Goal: Task Accomplishment & Management: Use online tool/utility

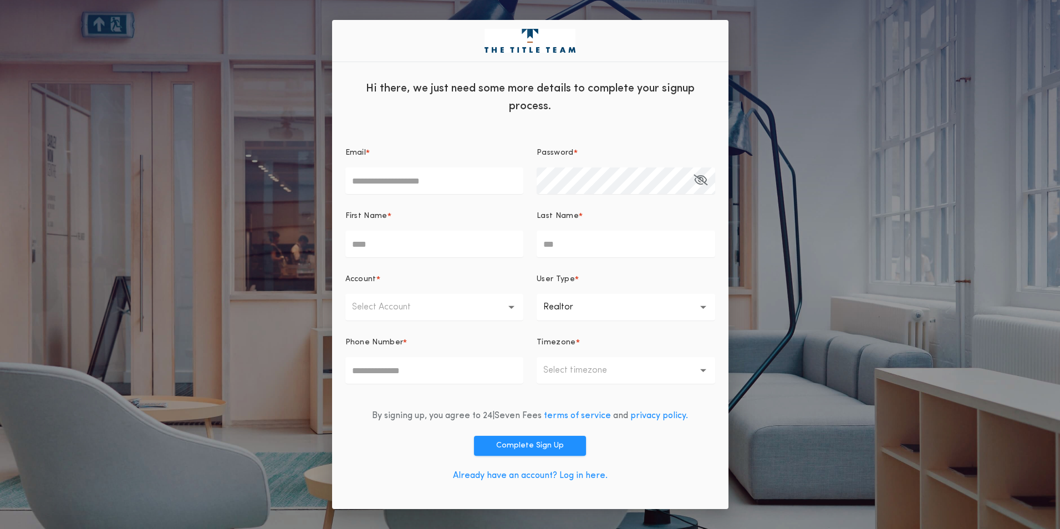
click at [454, 185] on input "Email *" at bounding box center [435, 180] width 179 height 27
type input "**********"
type input "*****"
click at [699, 180] on icon "button" at bounding box center [701, 180] width 14 height 1
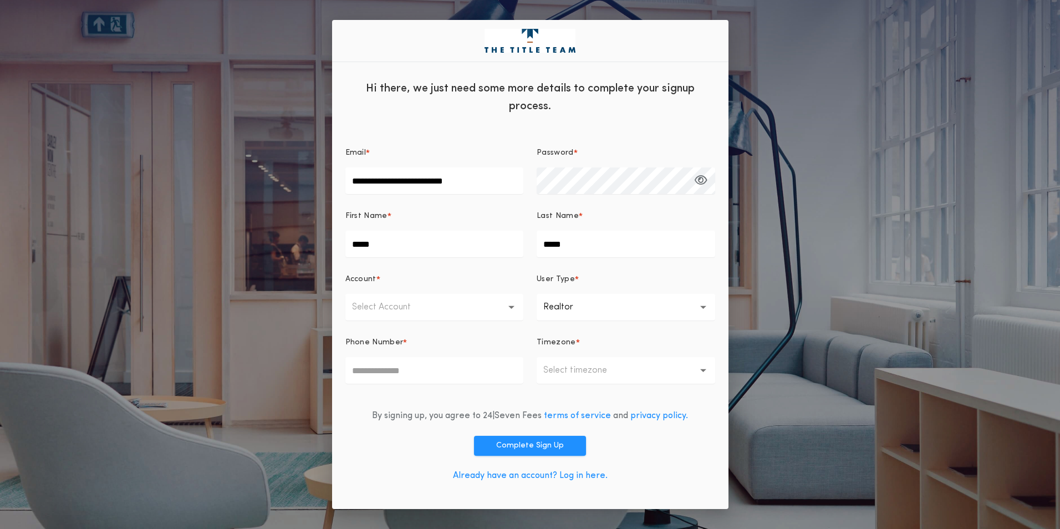
click at [435, 309] on button "Select Account" at bounding box center [435, 307] width 179 height 27
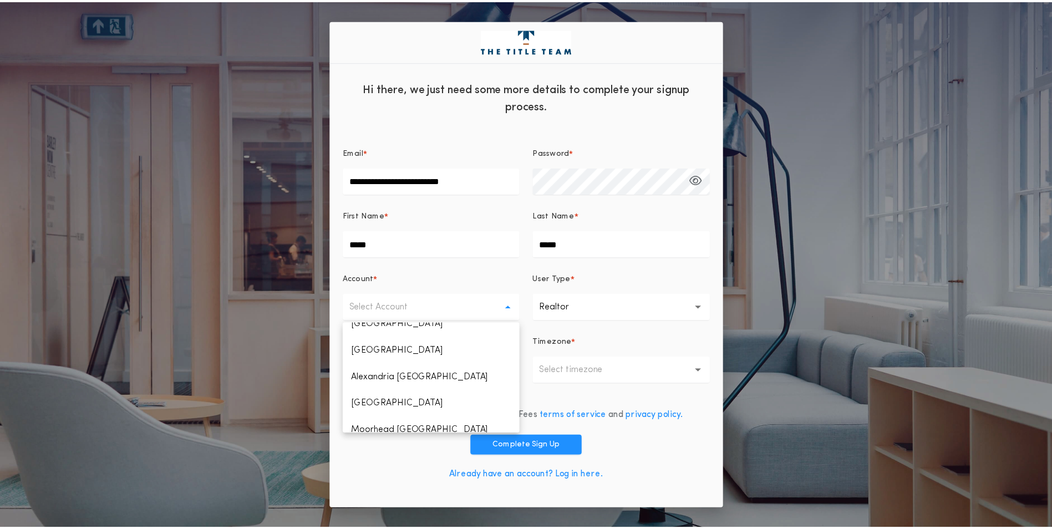
scroll to position [592, 0]
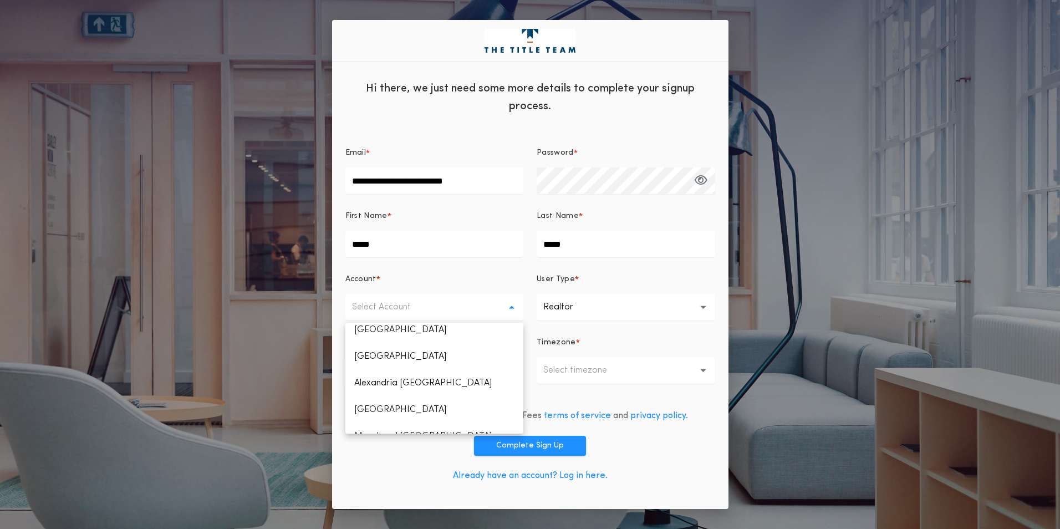
click at [415, 450] on p "Dickinson ND" at bounding box center [435, 463] width 179 height 27
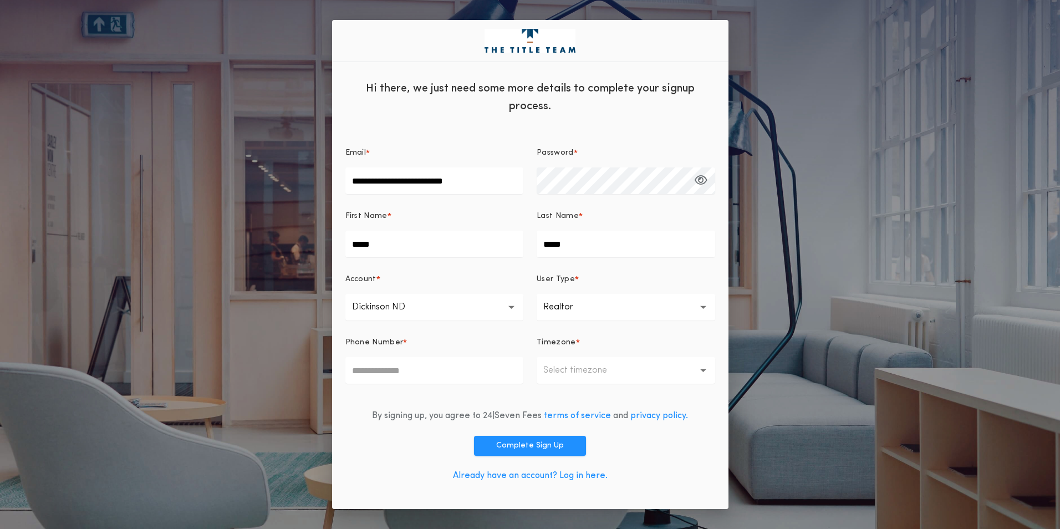
click at [608, 302] on button "**********" at bounding box center [626, 307] width 179 height 27
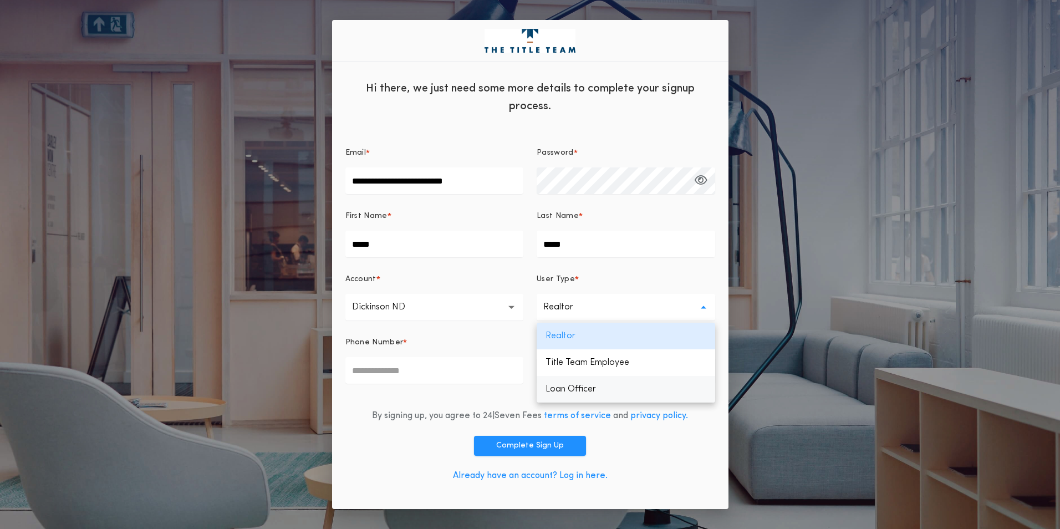
click at [589, 390] on p "Loan Officer" at bounding box center [626, 389] width 179 height 27
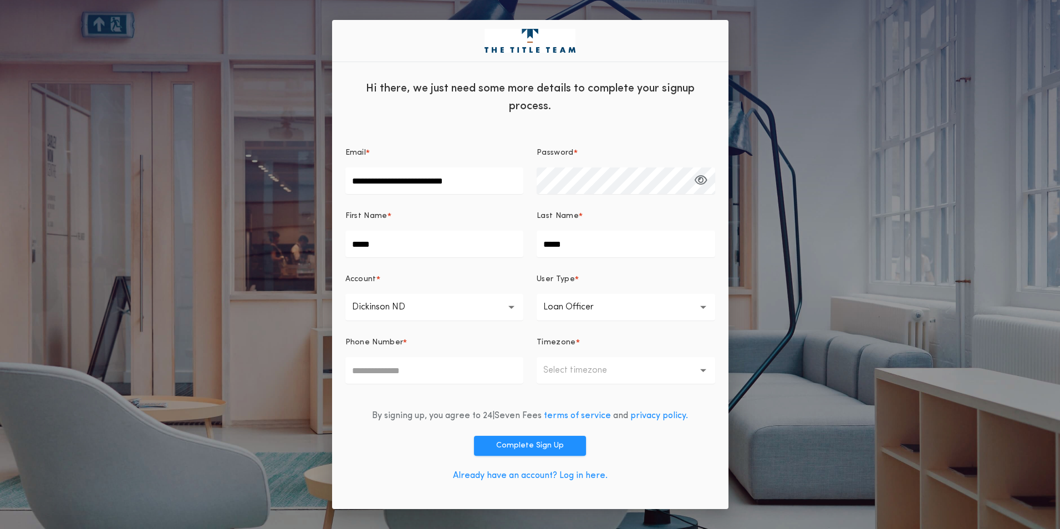
click at [454, 368] on input "Phone Number *" at bounding box center [435, 370] width 179 height 27
type input "**********"
click at [602, 368] on p "Select timezone" at bounding box center [584, 370] width 82 height 13
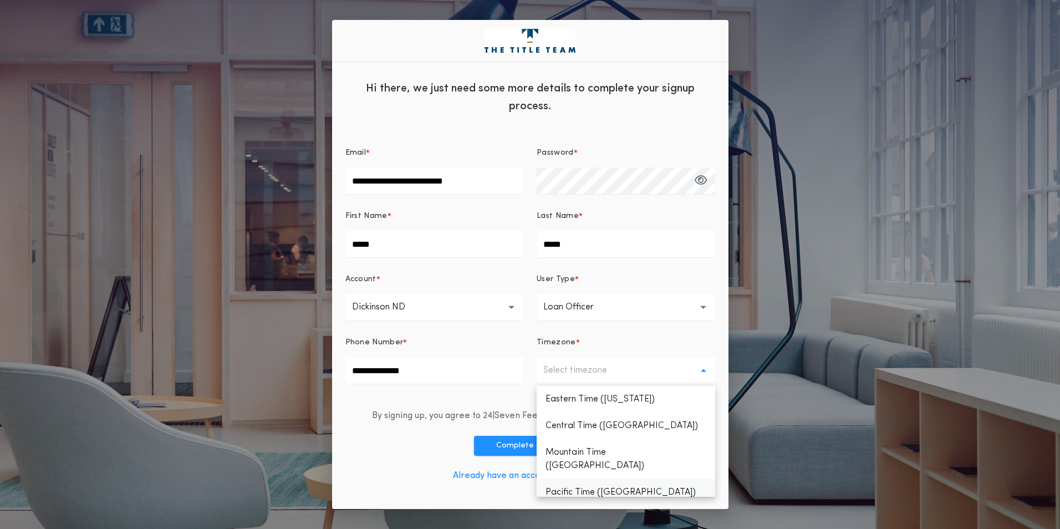
click at [603, 484] on p "Pacific Time ([GEOGRAPHIC_DATA])" at bounding box center [626, 492] width 179 height 27
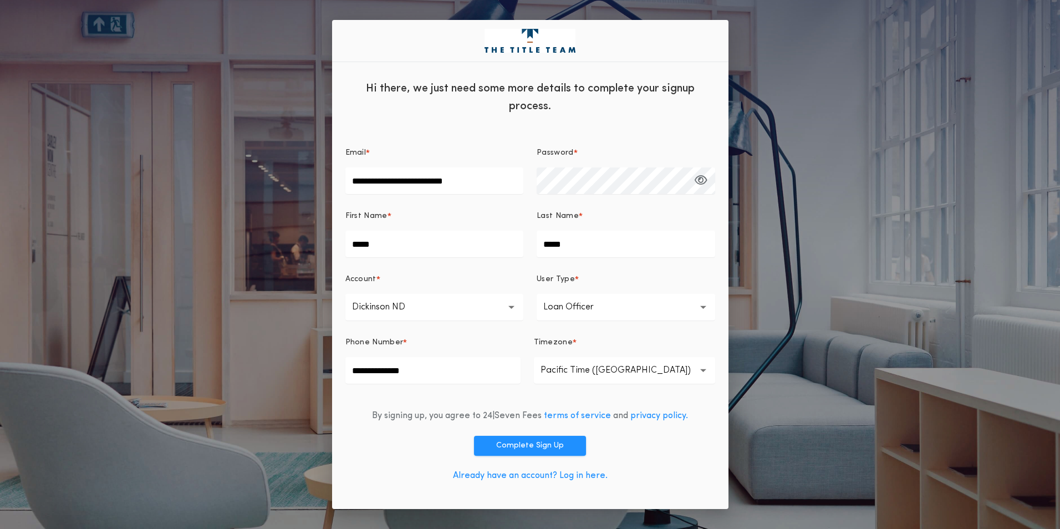
drag, startPoint x: 548, startPoint y: 445, endPoint x: 575, endPoint y: 444, distance: 26.6
click at [548, 445] on button "Complete Sign Up" at bounding box center [530, 446] width 112 height 20
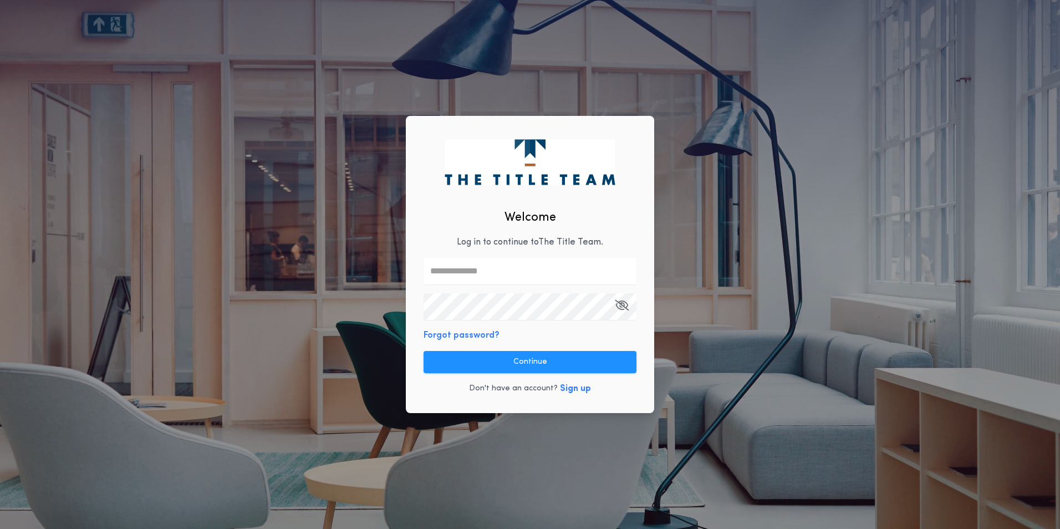
click at [502, 271] on input "text" at bounding box center [530, 271] width 213 height 27
type input "**********"
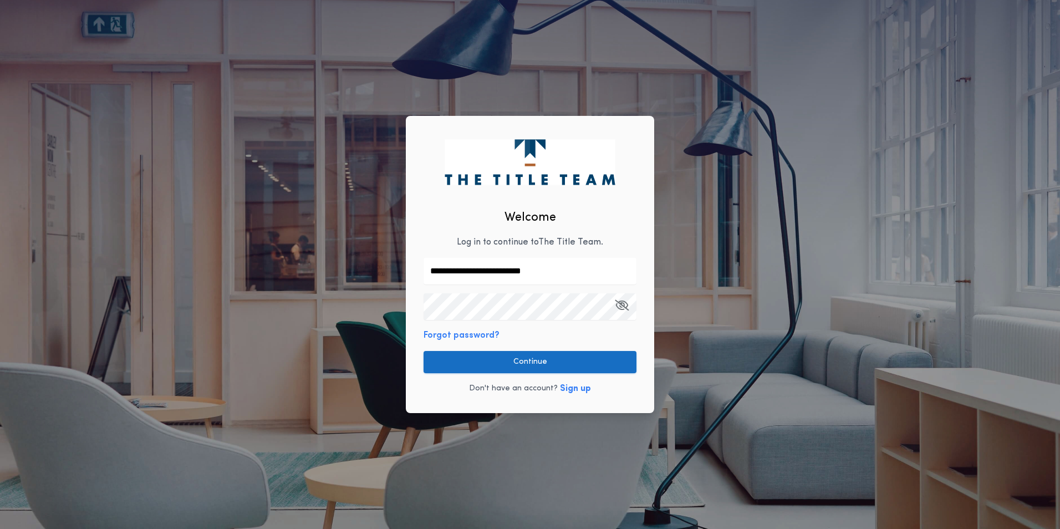
click at [520, 359] on button "Continue" at bounding box center [530, 362] width 213 height 22
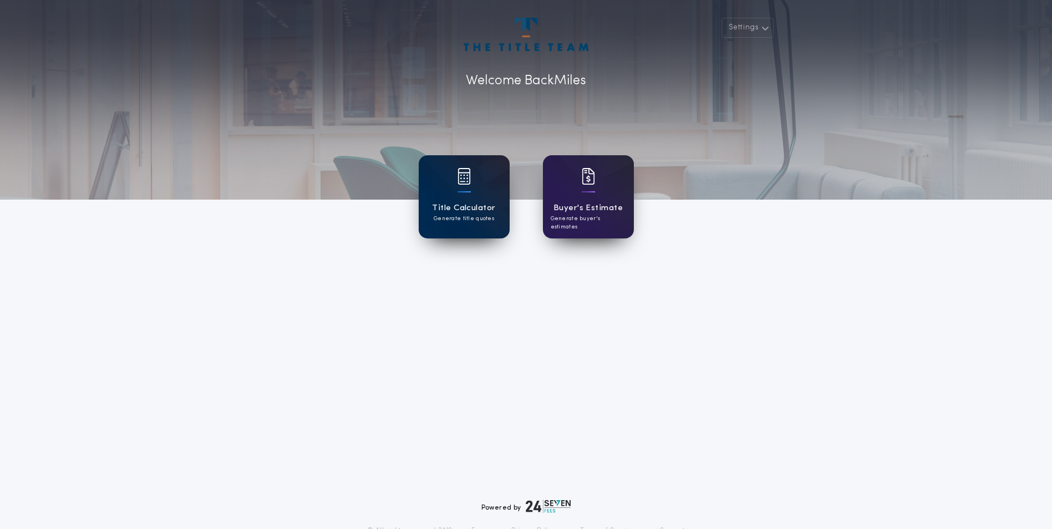
scroll to position [18, 0]
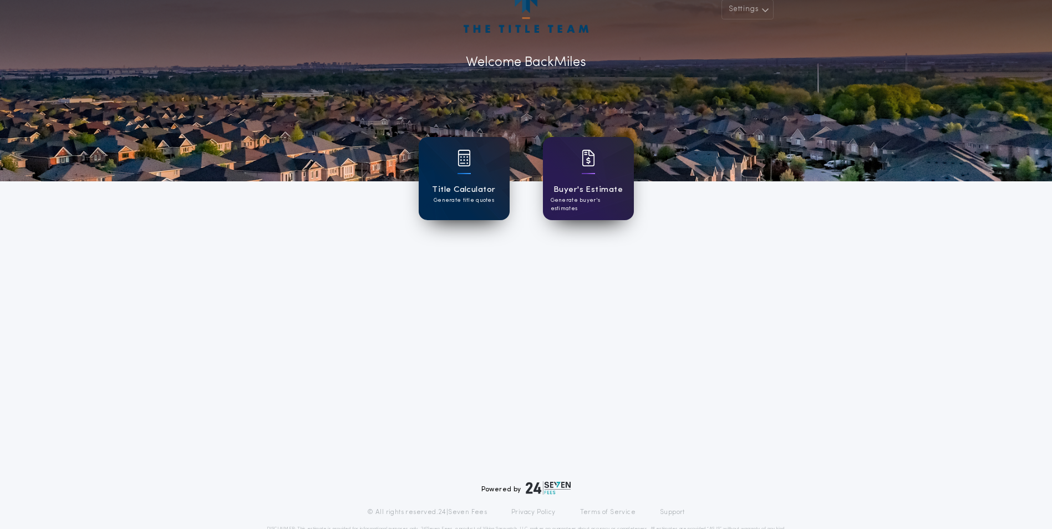
click at [468, 194] on h1 "Title Calculator" at bounding box center [463, 190] width 63 height 13
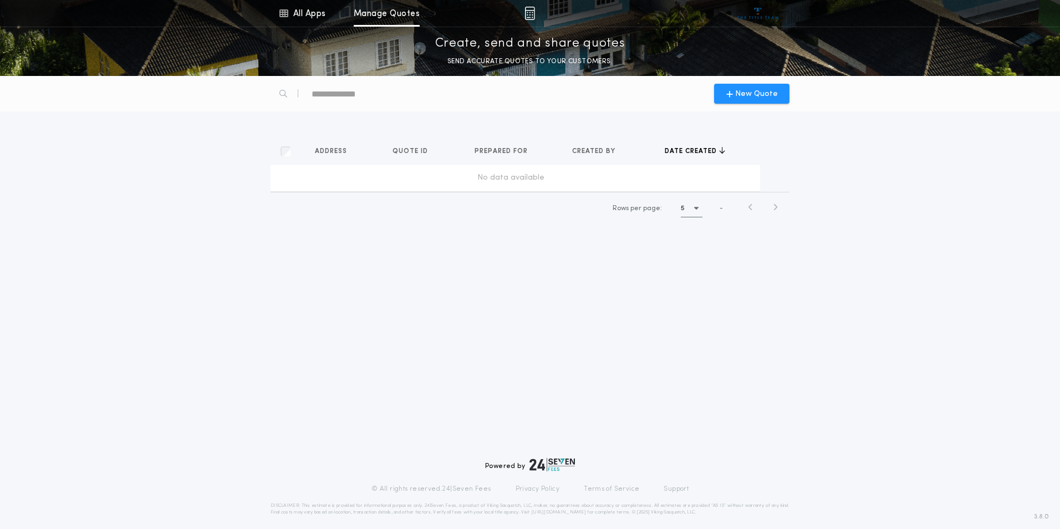
click at [878, 354] on div "New Quote Address Quotes Quote ID Quotes Prepared for Quotes Created by Quotes …" at bounding box center [530, 302] width 1060 height 453
click at [771, 94] on span "New Quote" at bounding box center [756, 94] width 43 height 12
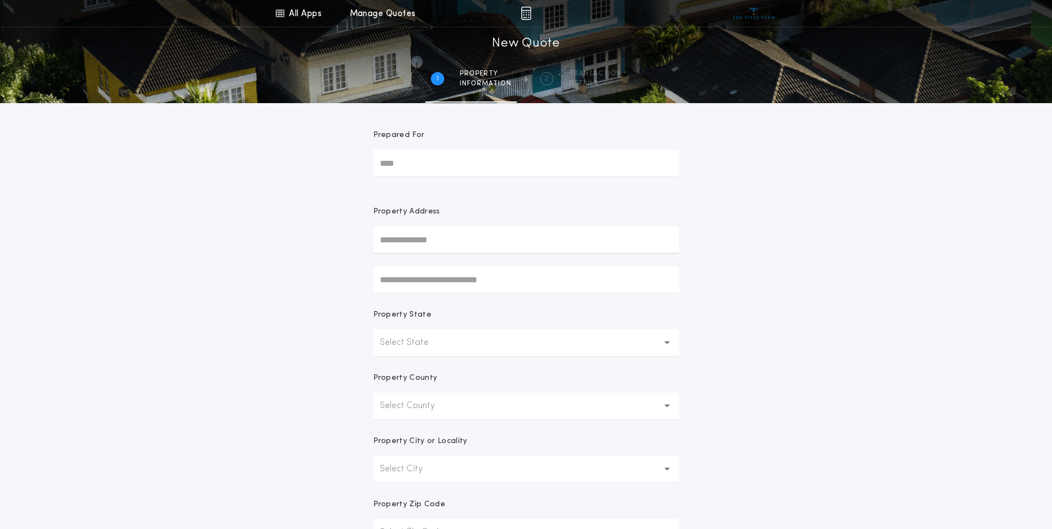
scroll to position [18, 0]
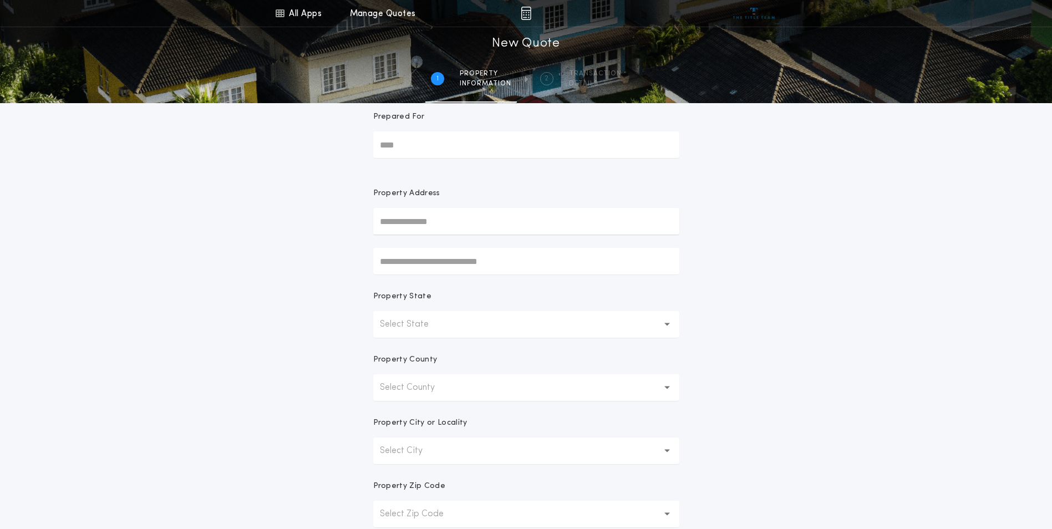
drag, startPoint x: 456, startPoint y: 226, endPoint x: 471, endPoint y: 225, distance: 14.5
click at [456, 225] on input "text" at bounding box center [526, 221] width 306 height 27
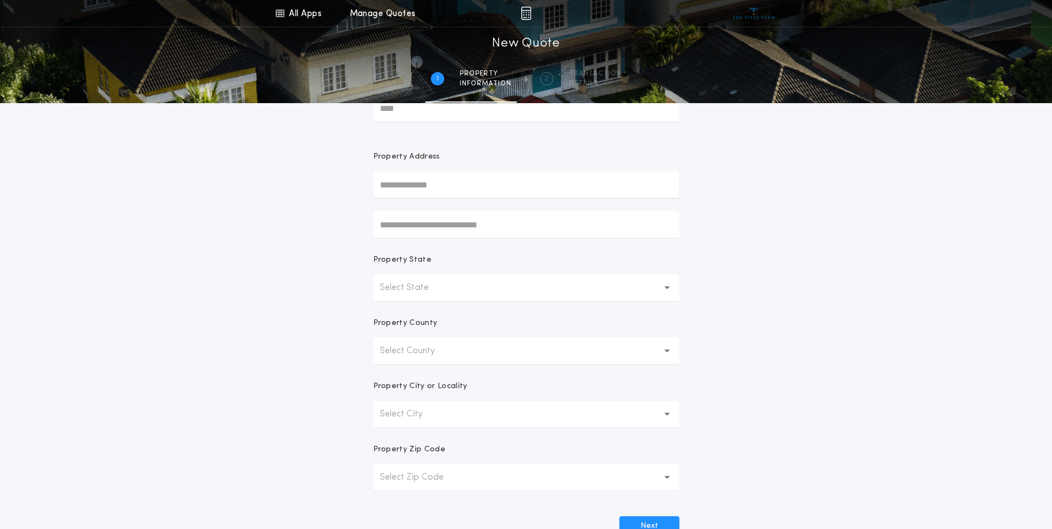
scroll to position [55, 0]
click at [494, 296] on button "Select State" at bounding box center [526, 287] width 306 height 27
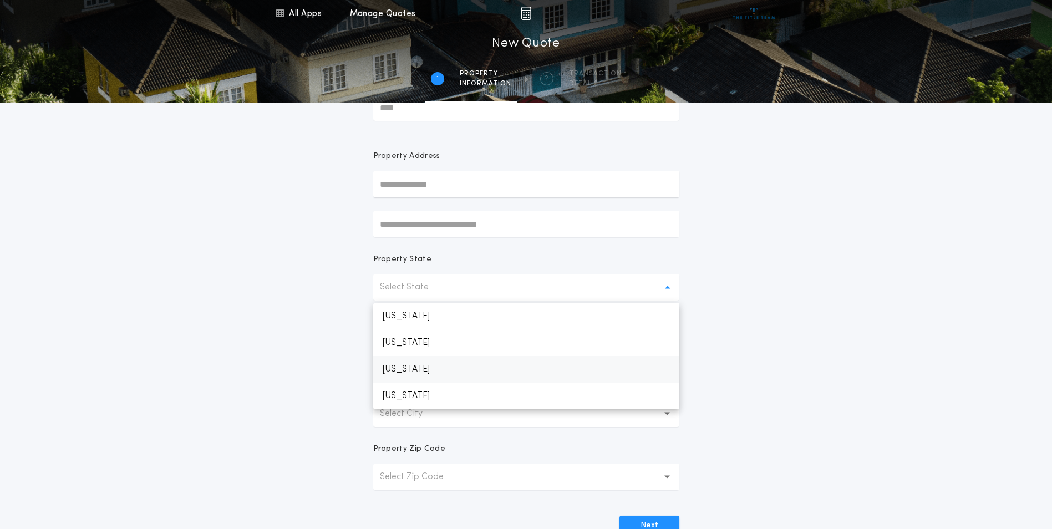
click at [434, 364] on p "[US_STATE]" at bounding box center [526, 369] width 306 height 27
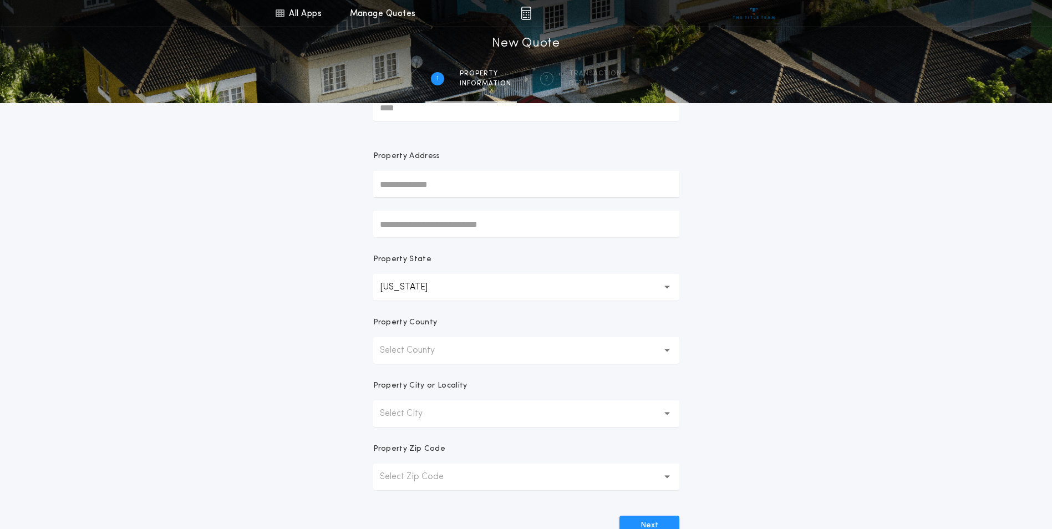
click at [856, 287] on div "All Apps Title Calculator Buyer's Estimate Menu All Apps Manage Quotes 1 /2 New…" at bounding box center [526, 262] width 1052 height 634
click at [515, 360] on button "Select County" at bounding box center [526, 350] width 306 height 27
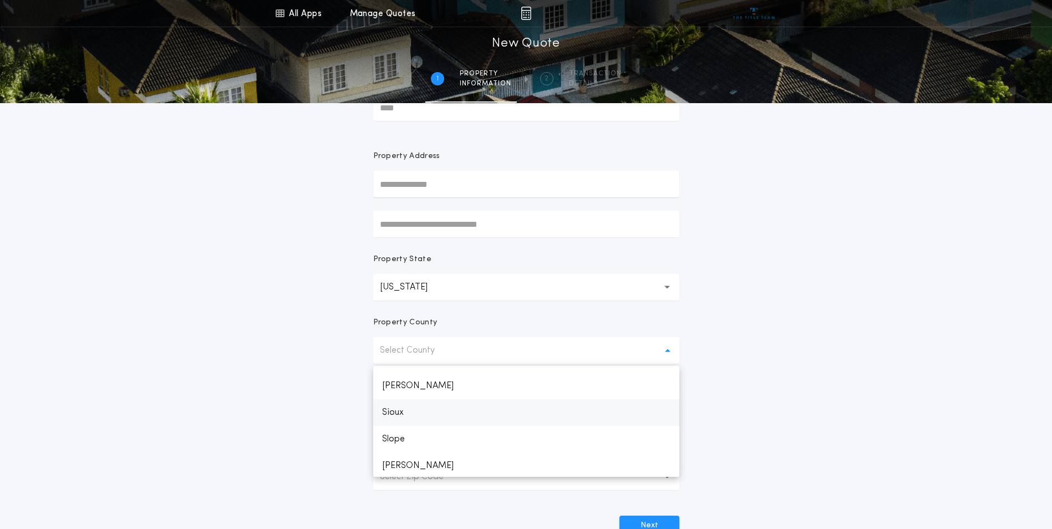
scroll to position [1109, 0]
click at [424, 443] on p "[PERSON_NAME]" at bounding box center [526, 441] width 306 height 27
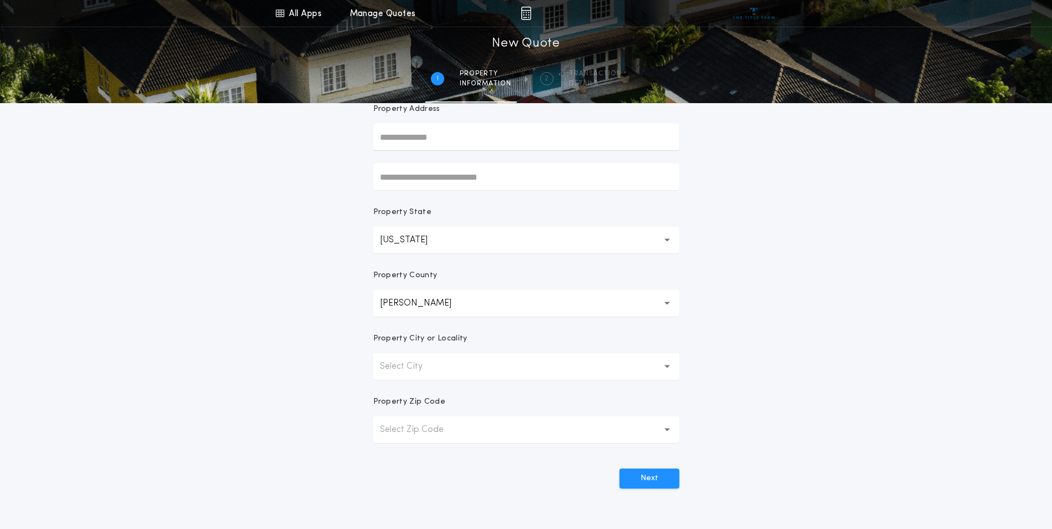
scroll to position [111, 0]
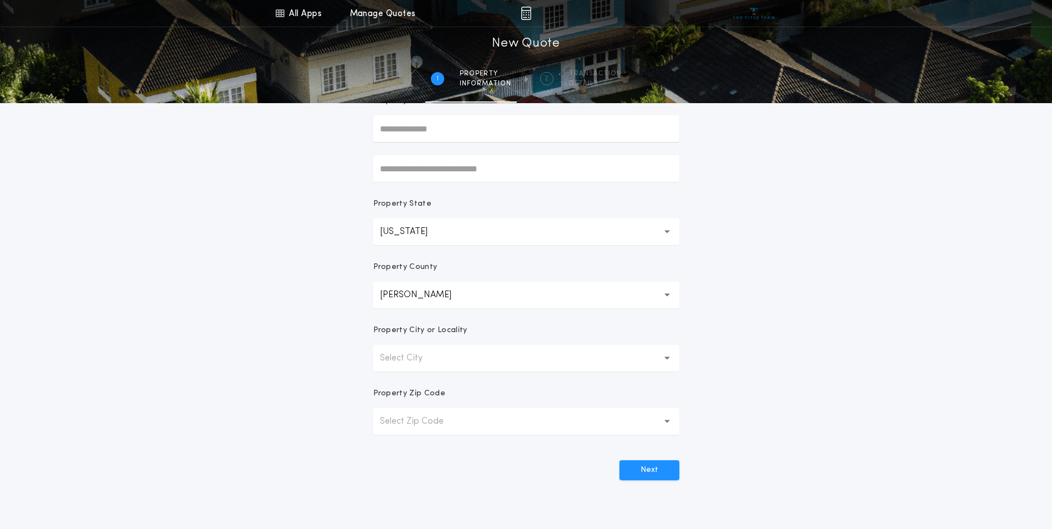
click at [486, 351] on button "Select City" at bounding box center [526, 358] width 306 height 27
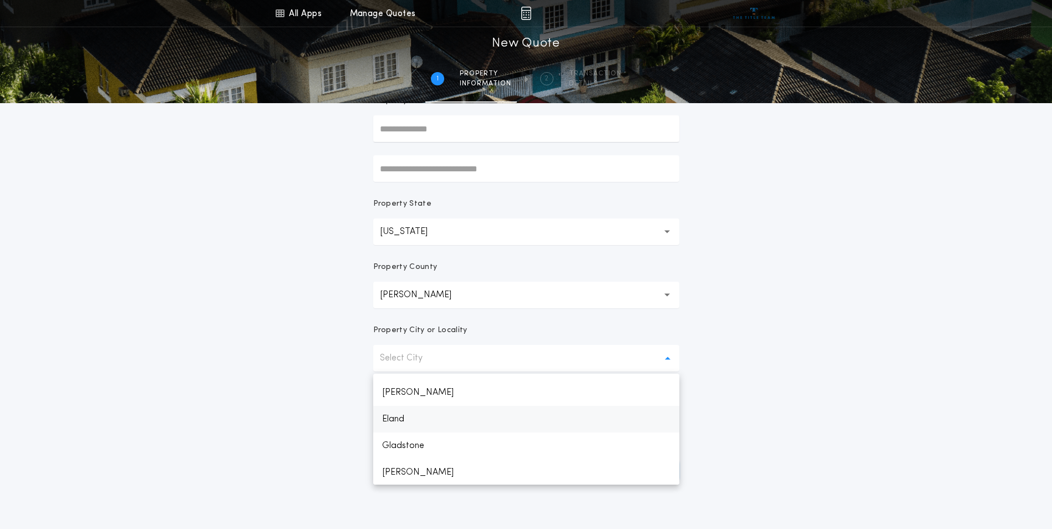
scroll to position [74, 0]
click at [427, 396] on p "[PERSON_NAME]" at bounding box center [526, 393] width 306 height 27
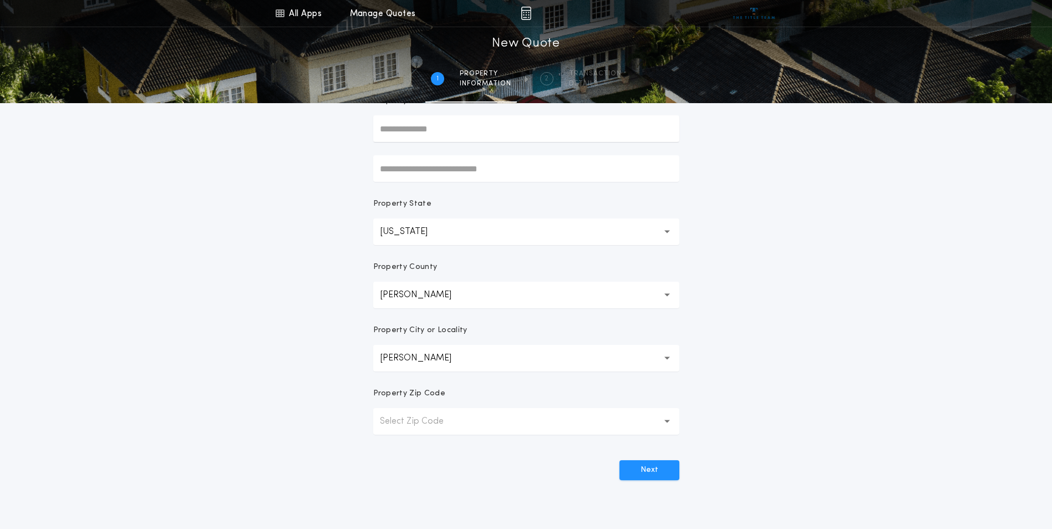
click at [783, 354] on div "All Apps Title Calculator Buyer's Estimate Menu All Apps Manage Quotes 1 /2 New…" at bounding box center [526, 206] width 1052 height 634
click at [456, 421] on p "Select Zip Code" at bounding box center [421, 421] width 82 height 13
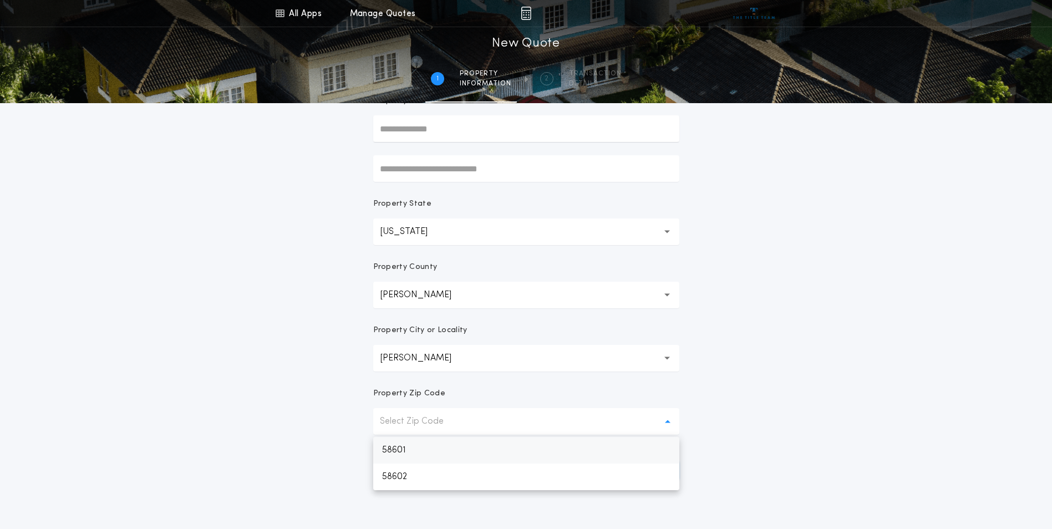
click at [427, 453] on p "58601" at bounding box center [526, 450] width 306 height 27
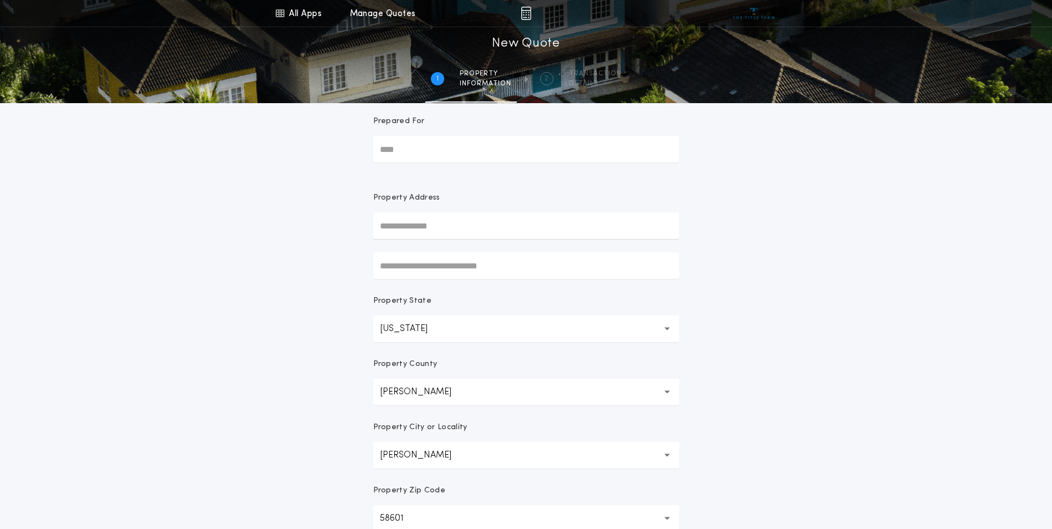
scroll to position [0, 0]
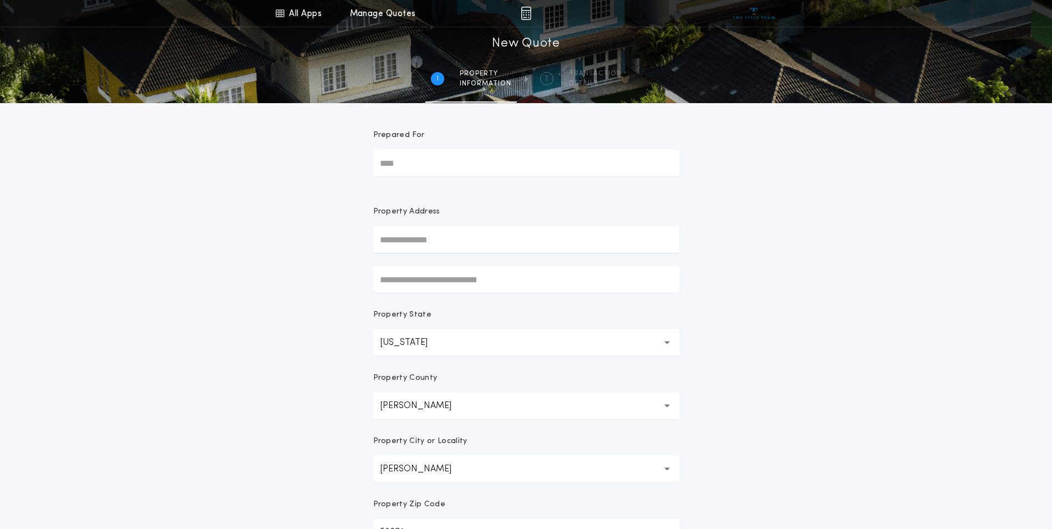
click at [444, 240] on input "text" at bounding box center [526, 239] width 306 height 27
type input "**********"
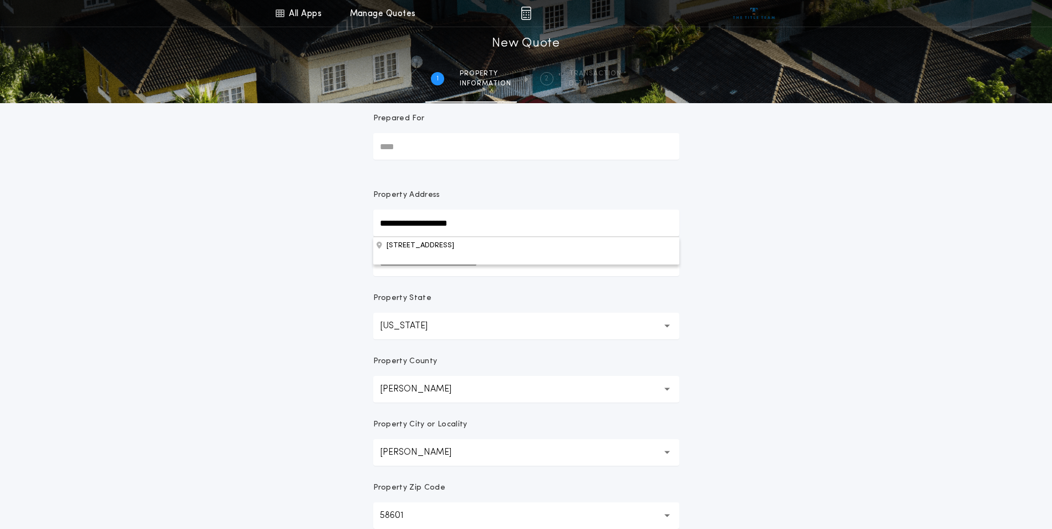
click at [474, 152] on input "Prepared For" at bounding box center [526, 146] width 306 height 27
click at [477, 147] on input "Prepared For" at bounding box center [526, 146] width 306 height 27
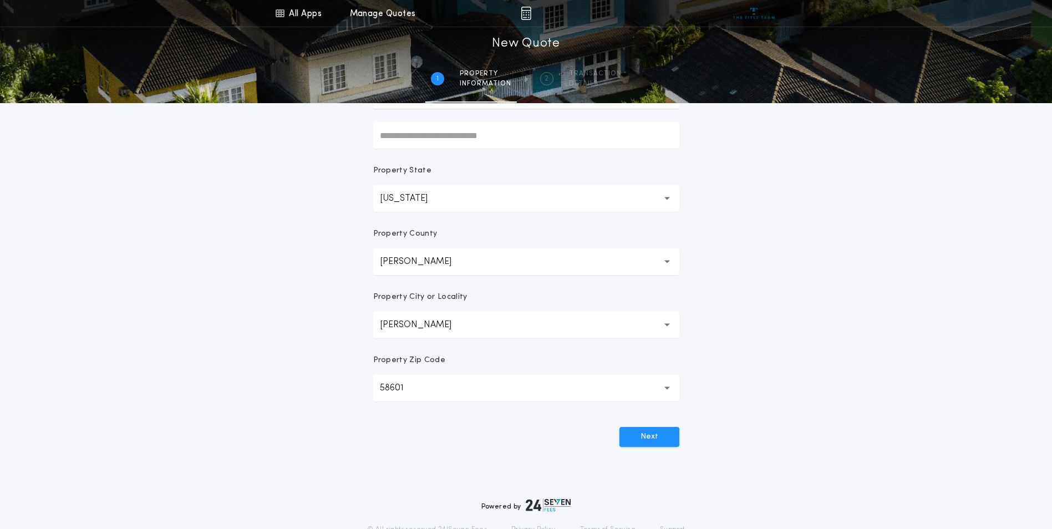
scroll to position [194, 0]
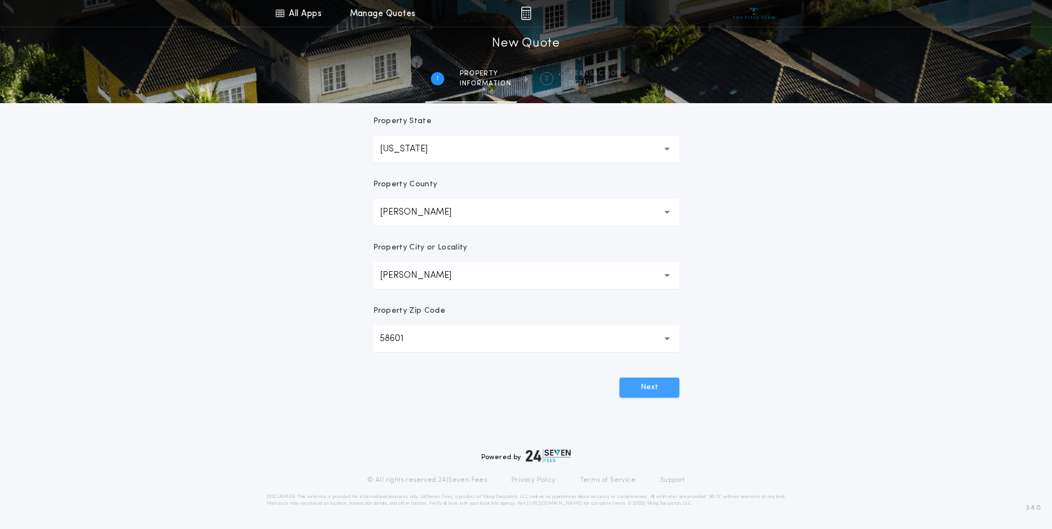
click at [665, 390] on button "Next" at bounding box center [649, 388] width 60 height 20
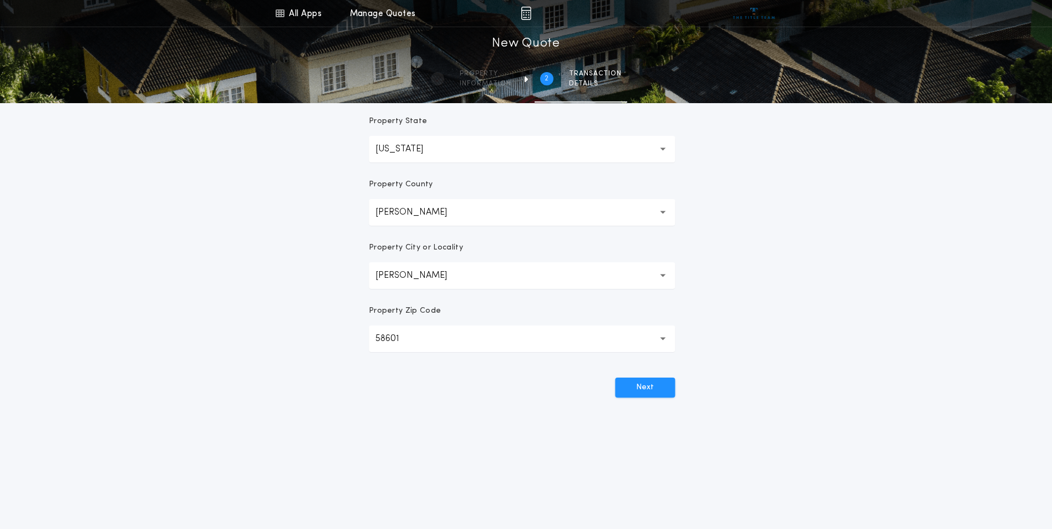
scroll to position [0, 0]
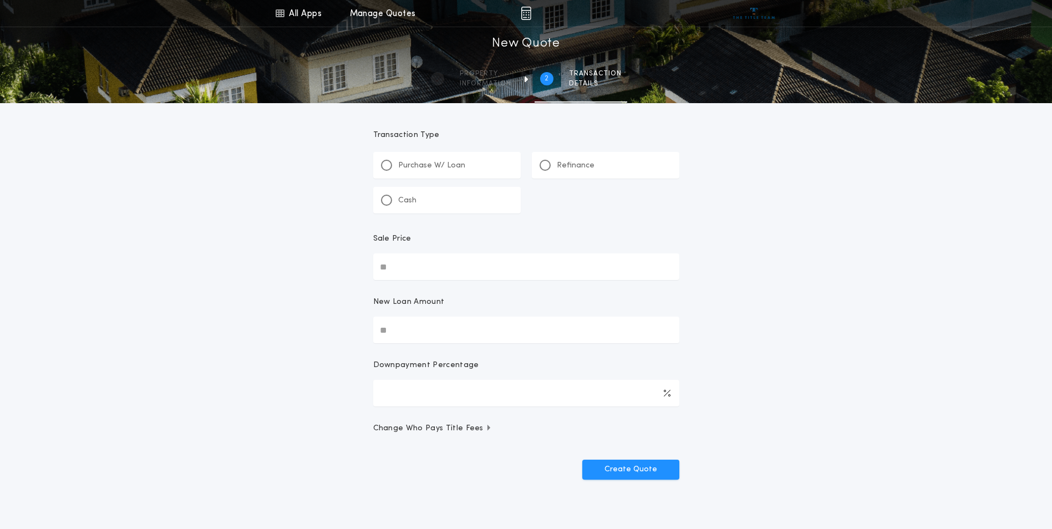
click at [619, 163] on div "Refinance" at bounding box center [606, 165] width 148 height 27
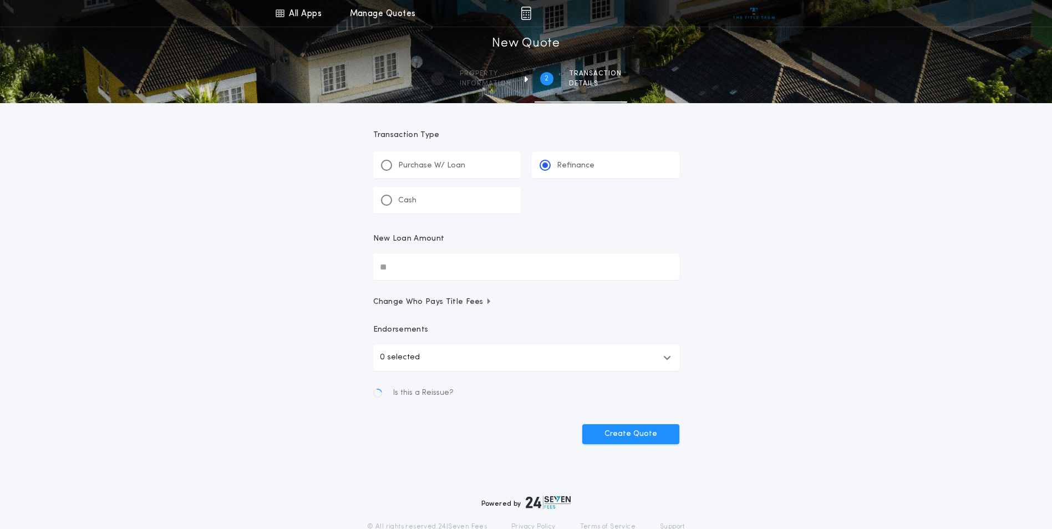
click at [497, 280] on input "New Loan Amount" at bounding box center [526, 266] width 306 height 27
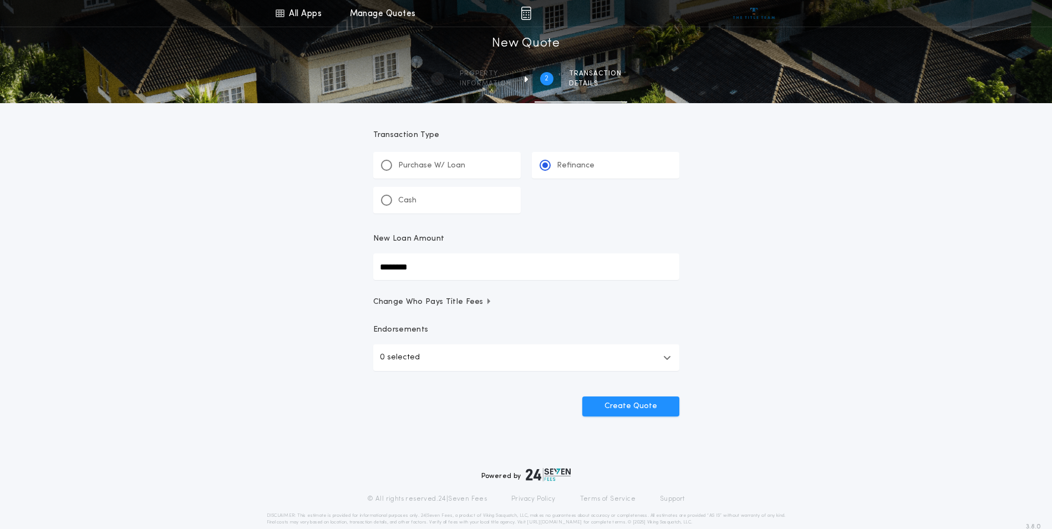
type input "********"
drag, startPoint x: 772, startPoint y: 276, endPoint x: 768, endPoint y: 295, distance: 19.3
click at [772, 276] on div "All Apps Title Calculator Buyer's Estimate Menu All Apps Manage Quotes 2 /2 New…" at bounding box center [526, 229] width 1052 height 459
click at [628, 410] on button "Create Quote" at bounding box center [630, 407] width 97 height 20
click at [481, 352] on button "0 selected" at bounding box center [526, 357] width 306 height 27
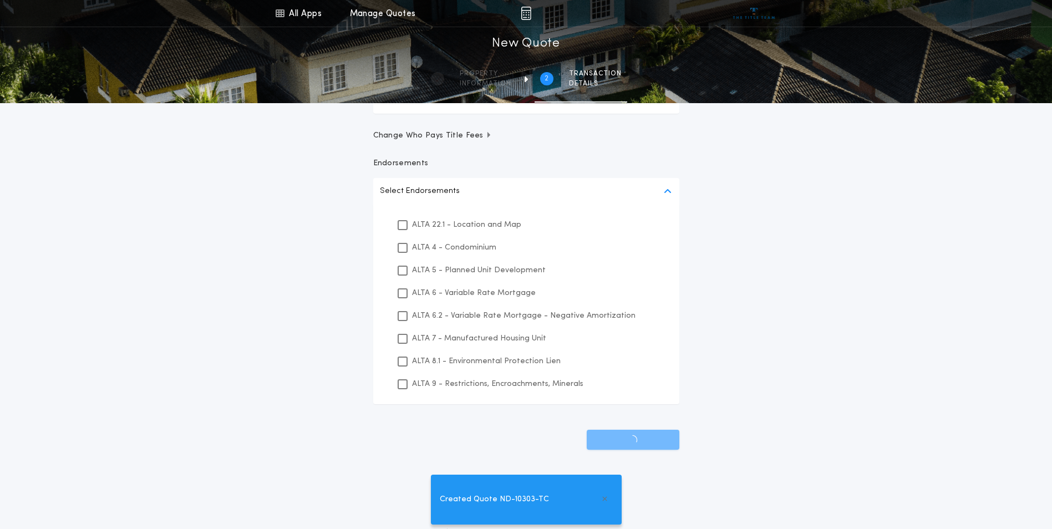
click at [783, 365] on div "All Apps Title Calculator Buyer's Estimate Menu All Apps Manage Quotes 2 /2 New…" at bounding box center [526, 163] width 1052 height 659
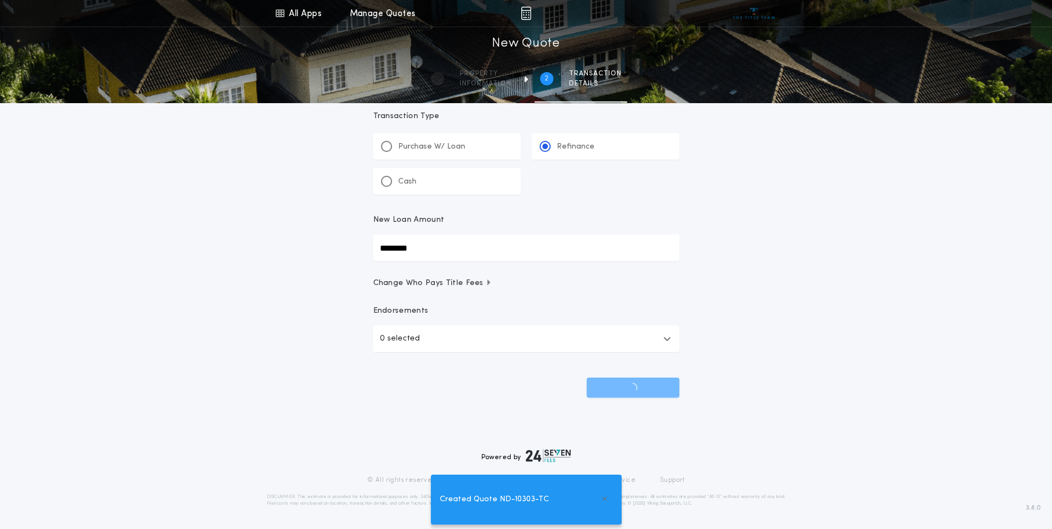
scroll to position [19, 0]
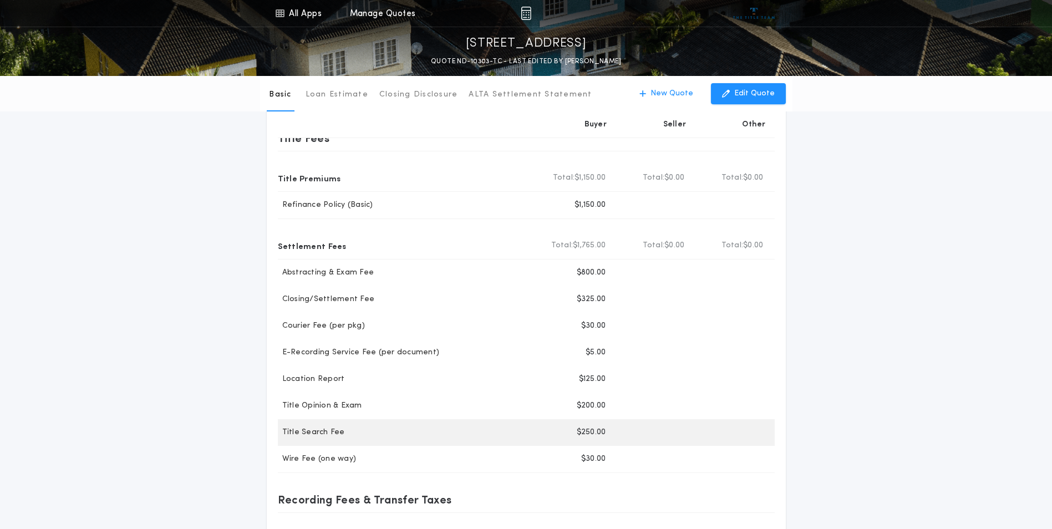
scroll to position [37, 0]
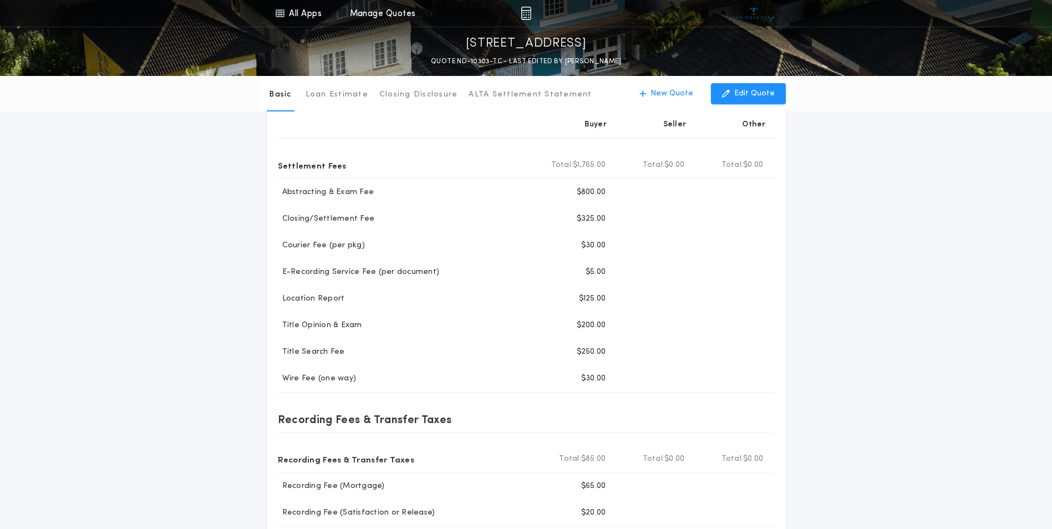
click at [882, 319] on div "Basic Loan Estimate Closing Disclosure ALTA Settlement Statement Basic New Quot…" at bounding box center [526, 278] width 1052 height 663
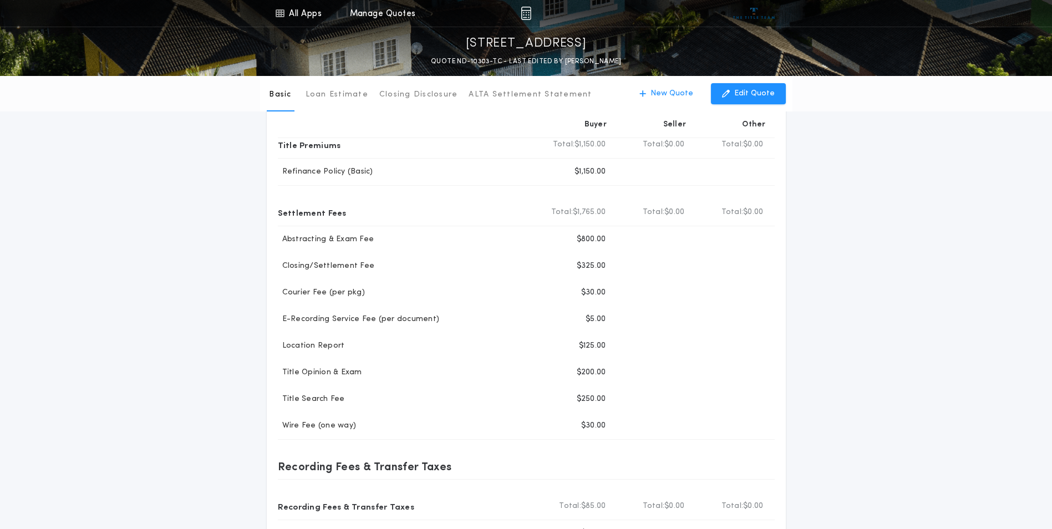
scroll to position [74, 0]
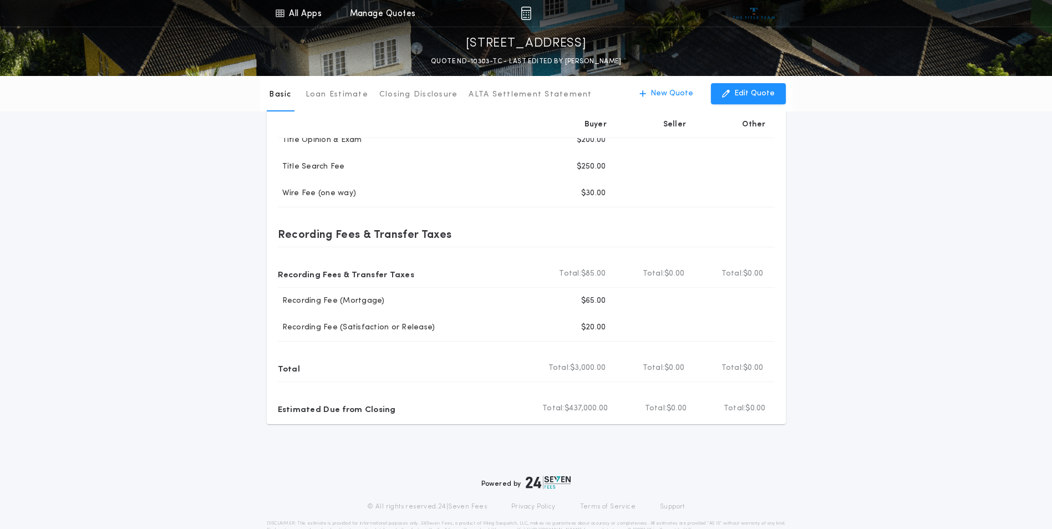
click at [801, 348] on div "Basic Loan Estimate Closing Disclosure ALTA Settlement Statement Basic New Quot…" at bounding box center [526, 93] width 1052 height 663
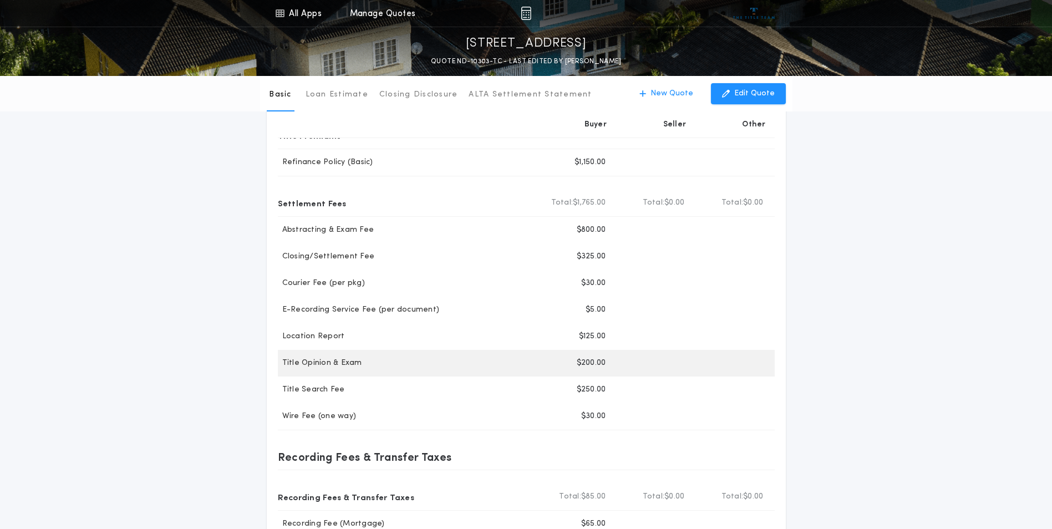
scroll to position [93, 0]
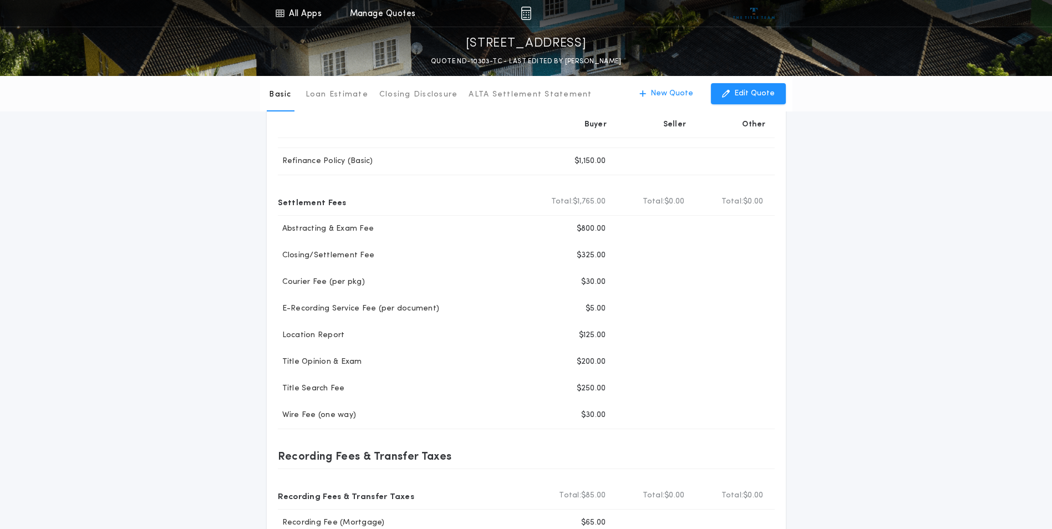
click at [903, 353] on div "Basic Loan Estimate Closing Disclosure ALTA Settlement Statement Basic New Quot…" at bounding box center [526, 314] width 1052 height 663
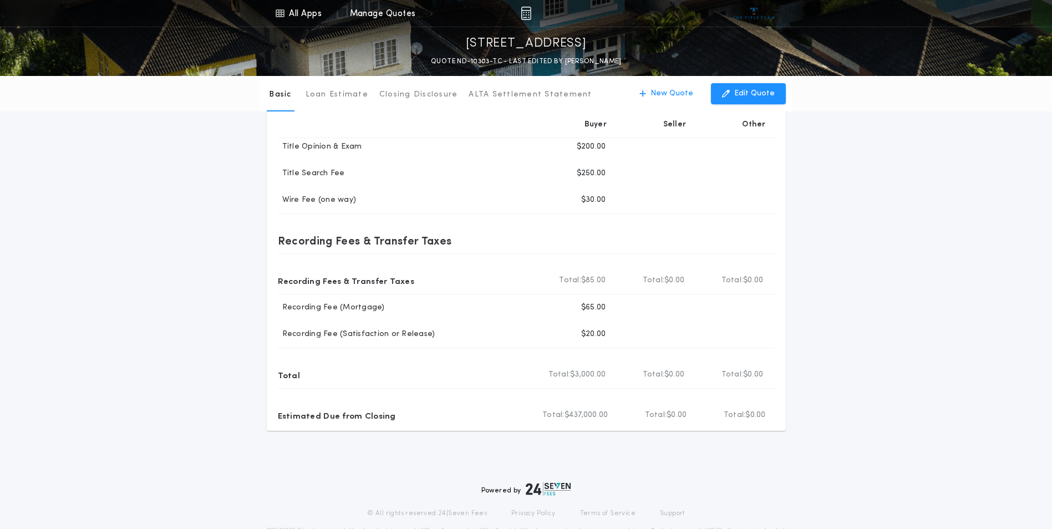
scroll to position [341, 0]
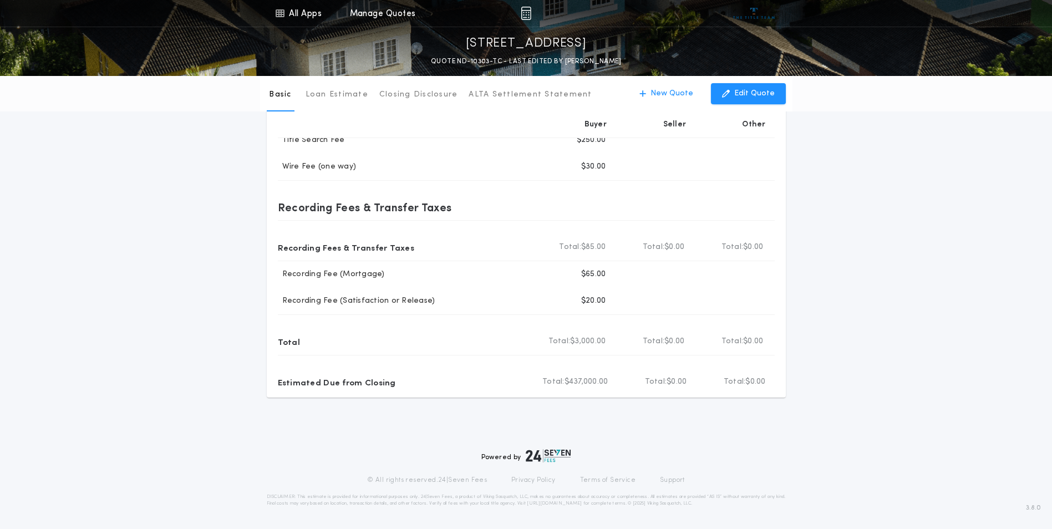
drag, startPoint x: 853, startPoint y: 355, endPoint x: 877, endPoint y: 359, distance: 24.7
click at [855, 355] on div "Basic Loan Estimate Closing Disclosure ALTA Settlement Statement Basic New Quot…" at bounding box center [526, 66] width 1052 height 663
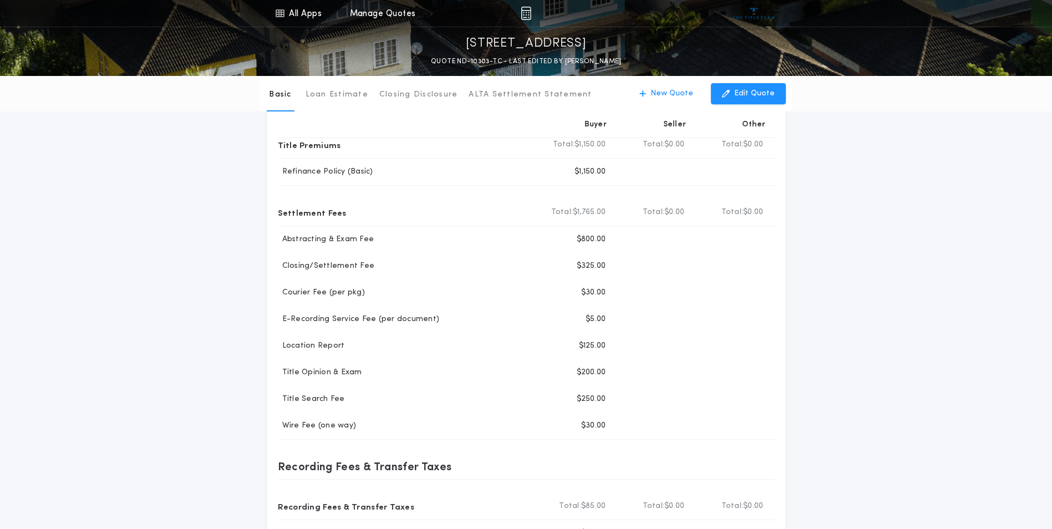
drag, startPoint x: 850, startPoint y: 356, endPoint x: 854, endPoint y: 363, distance: 7.7
click at [851, 357] on div "Basic Loan Estimate Closing Disclosure ALTA Settlement Statement Basic New Quot…" at bounding box center [526, 325] width 1052 height 663
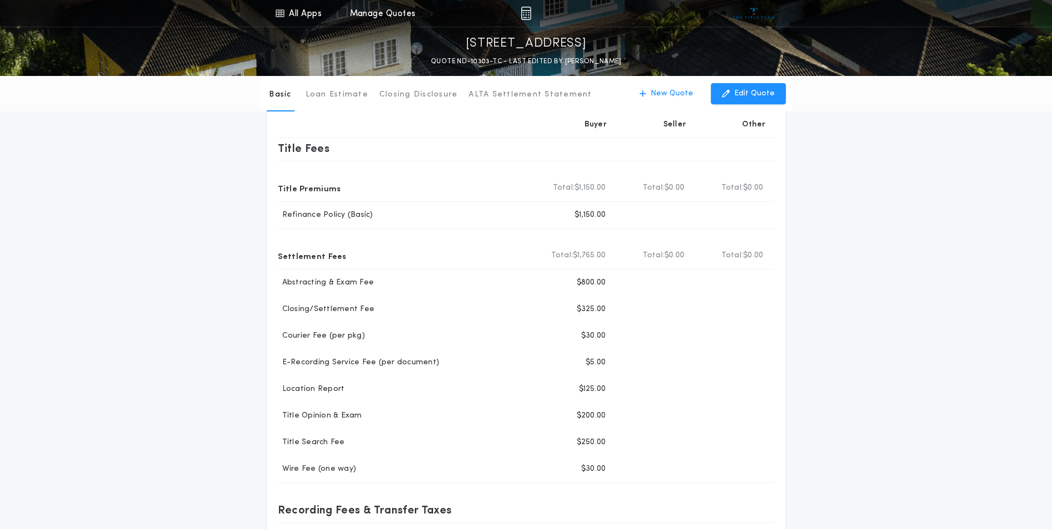
scroll to position [45, 0]
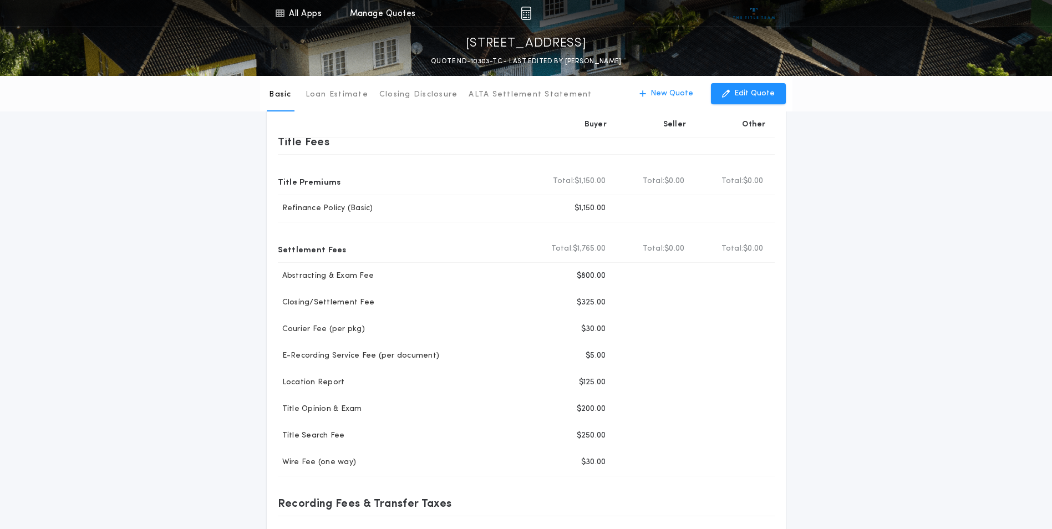
drag, startPoint x: 903, startPoint y: 323, endPoint x: 926, endPoint y: 330, distance: 23.2
click at [906, 326] on div "Basic Loan Estimate Closing Disclosure ALTA Settlement Statement Basic New Quot…" at bounding box center [526, 362] width 1052 height 663
click at [791, 359] on div "Buyer Seller Other Title Fees Title Premiums Total Buyer Total: $1,150.00 Total…" at bounding box center [526, 396] width 532 height 594
click at [852, 359] on div "Basic Loan Estimate Closing Disclosure ALTA Settlement Statement Basic New Quot…" at bounding box center [526, 362] width 1052 height 663
